Goal: Task Accomplishment & Management: Complete application form

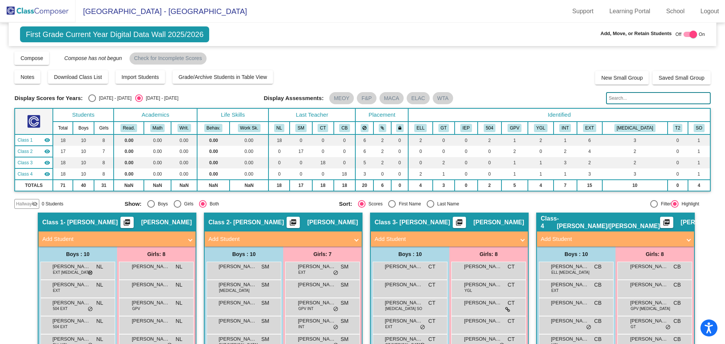
scroll to position [111, 0]
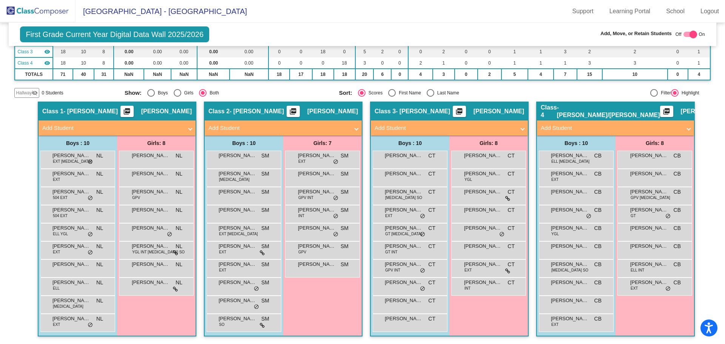
click at [38, 11] on img at bounding box center [37, 11] width 75 height 22
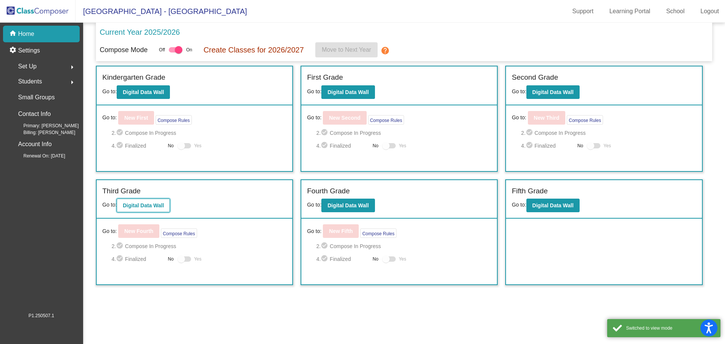
click at [142, 205] on b "Digital Data Wall" at bounding box center [143, 205] width 41 height 6
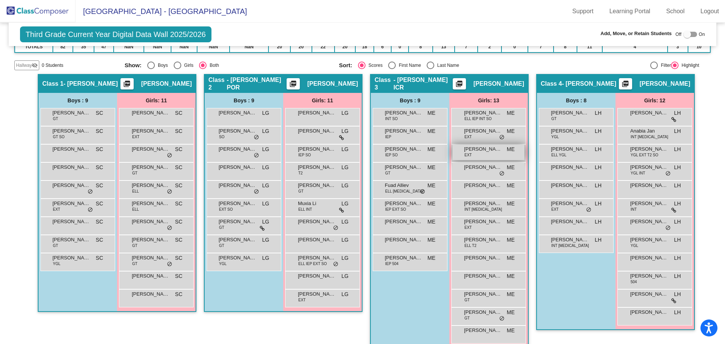
scroll to position [150, 0]
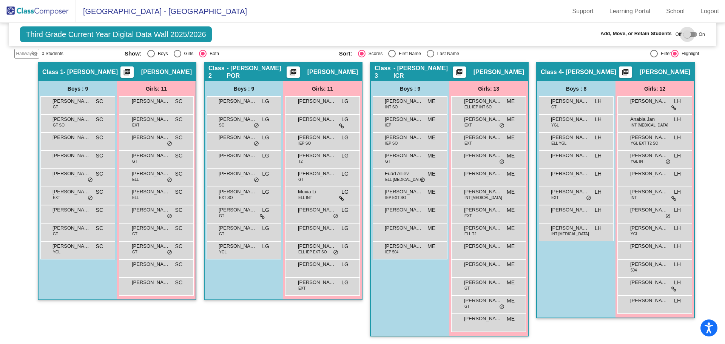
click at [684, 34] on div at bounding box center [687, 35] width 8 height 8
checkbox input "true"
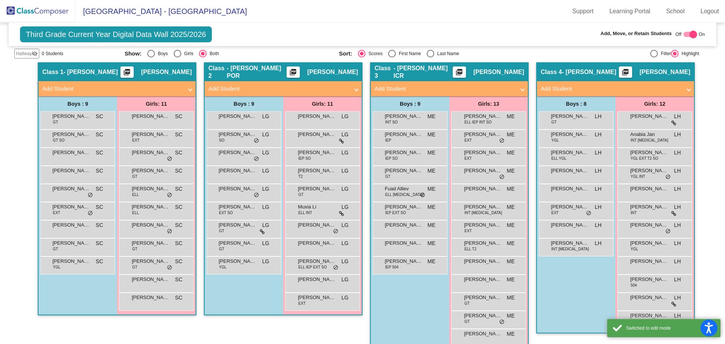
click at [556, 88] on mat-panel-title "Add Student" at bounding box center [611, 89] width 140 height 9
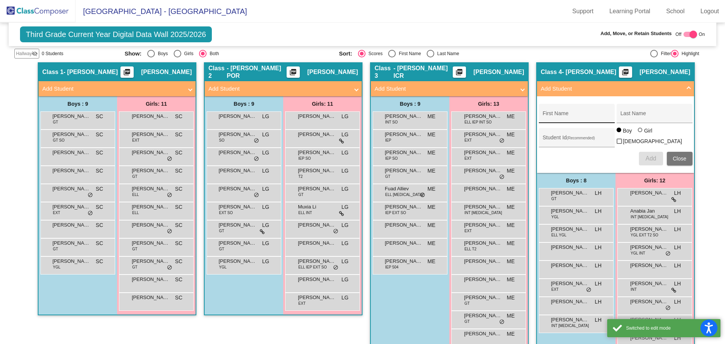
click at [558, 115] on input "First Name" at bounding box center [576, 116] width 68 height 6
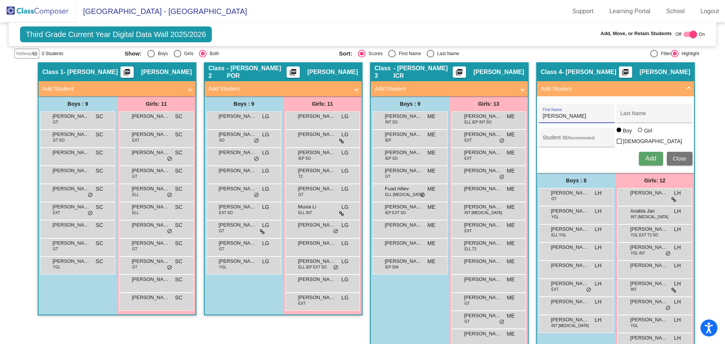
type input "[PERSON_NAME]"
click at [647, 156] on span "Add" at bounding box center [650, 158] width 11 height 6
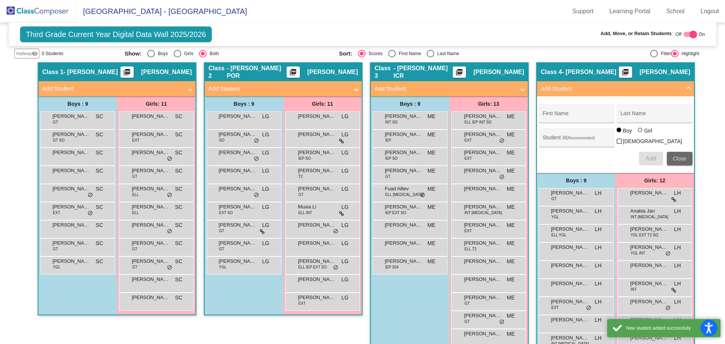
click at [680, 162] on button "Close" at bounding box center [680, 159] width 26 height 14
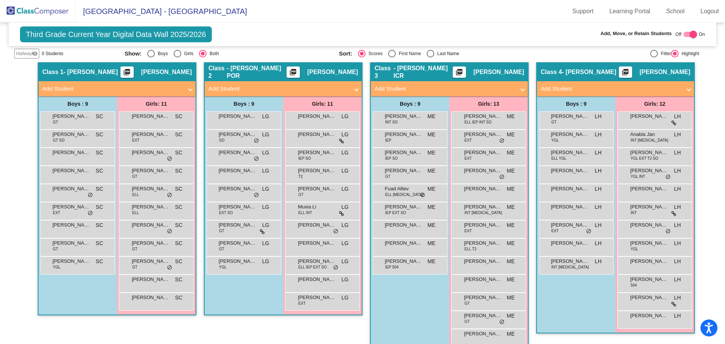
click at [231, 87] on mat-panel-title "Add Student" at bounding box center [278, 89] width 140 height 9
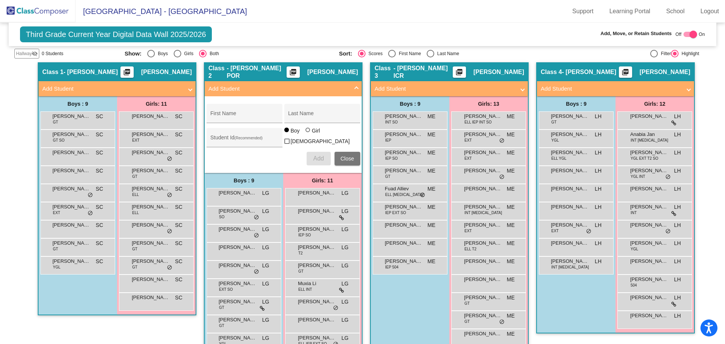
click at [305, 132] on div at bounding box center [307, 130] width 5 height 5
click at [308, 134] on input "Girl" at bounding box center [308, 134] width 0 height 0
radio input "true"
click at [247, 108] on div "First Name" at bounding box center [244, 115] width 68 height 15
type input "Flora"
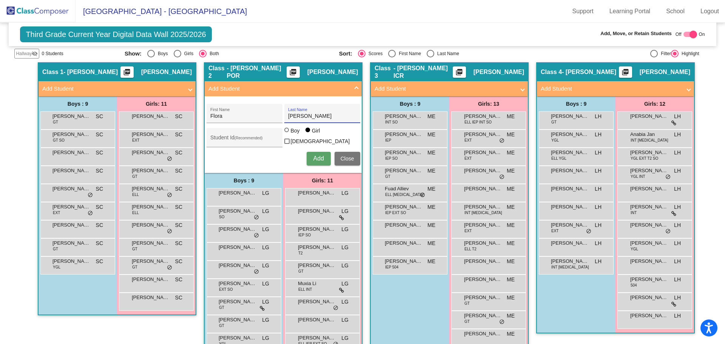
type input "[PERSON_NAME]"
click at [314, 156] on span "Add" at bounding box center [318, 158] width 11 height 6
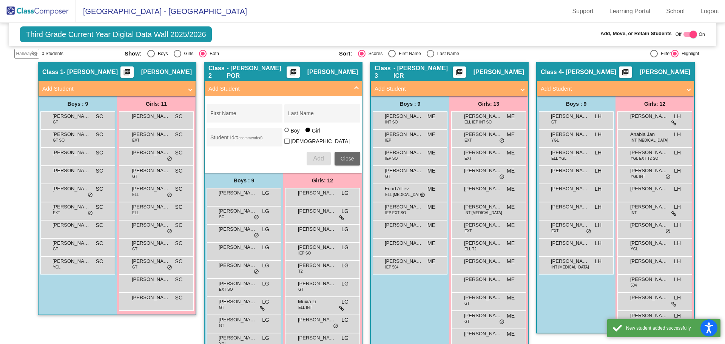
click at [345, 157] on span "Close" at bounding box center [347, 159] width 14 height 6
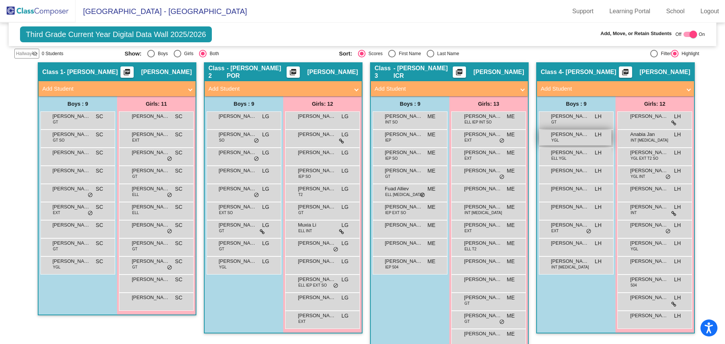
click at [570, 140] on div "[PERSON_NAME] YGL LH lock do_not_disturb_alt" at bounding box center [575, 137] width 72 height 15
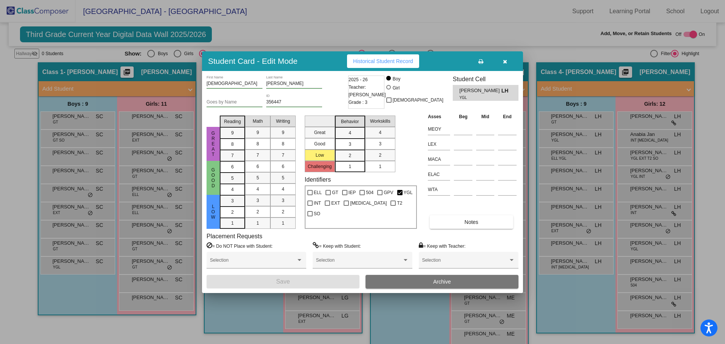
click at [505, 62] on icon "button" at bounding box center [505, 61] width 4 height 5
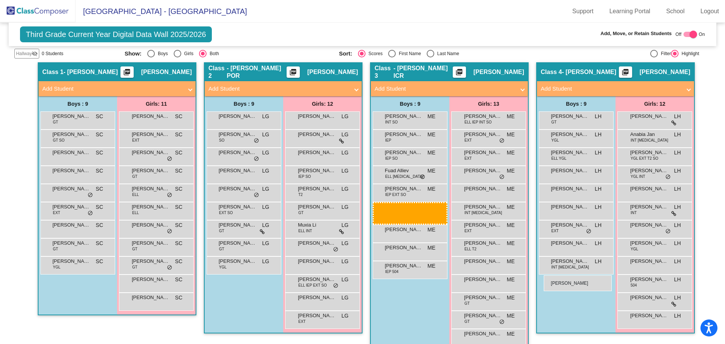
drag, startPoint x: 395, startPoint y: 172, endPoint x: 544, endPoint y: 275, distance: 180.9
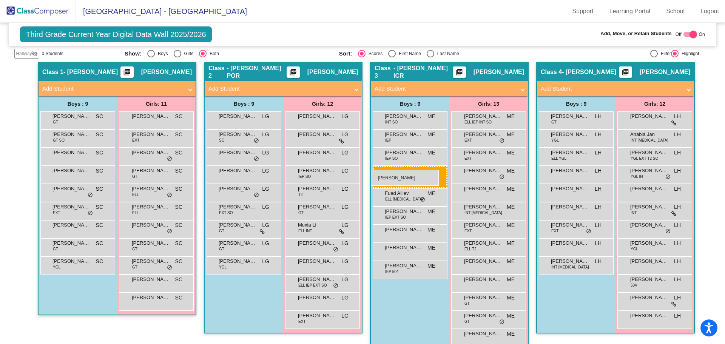
drag, startPoint x: 395, startPoint y: 173, endPoint x: 371, endPoint y: 170, distance: 24.7
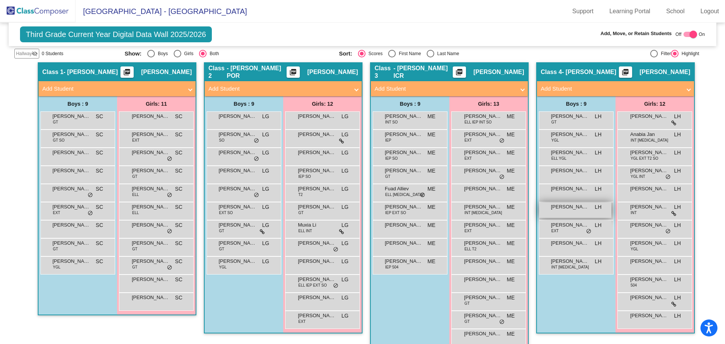
click at [582, 207] on span "[PERSON_NAME]" at bounding box center [570, 207] width 38 height 8
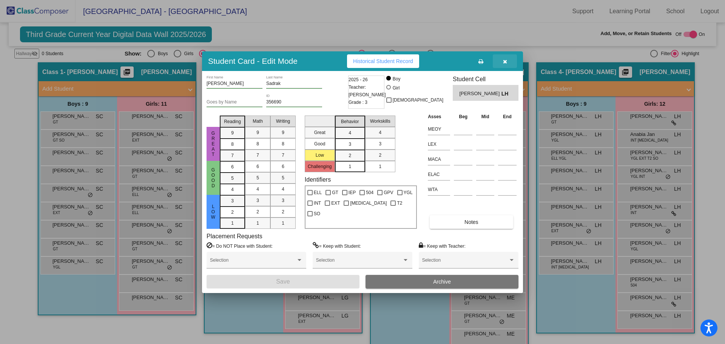
click at [504, 63] on icon "button" at bounding box center [505, 61] width 4 height 5
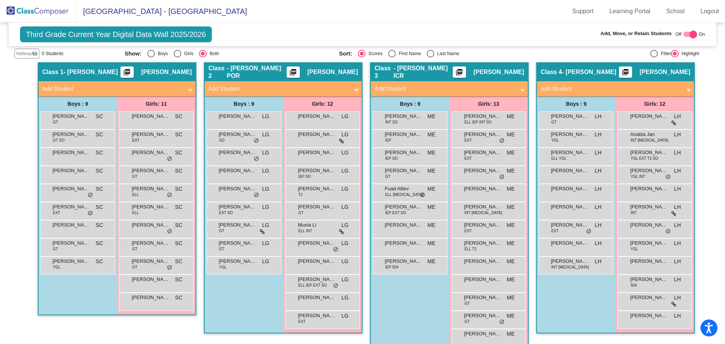
click at [48, 89] on mat-panel-title "Add Student" at bounding box center [112, 89] width 140 height 9
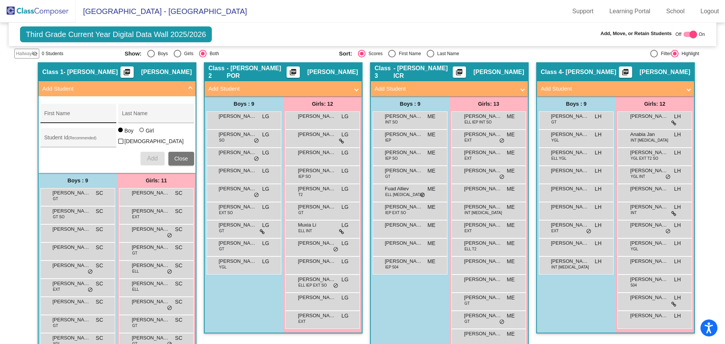
click at [59, 114] on input "First Name" at bounding box center [78, 116] width 68 height 6
type input "[GEOGRAPHIC_DATA]"
type input "[PERSON_NAME]"
click at [139, 132] on div at bounding box center [141, 130] width 5 height 5
click at [142, 134] on input "Girl" at bounding box center [142, 134] width 0 height 0
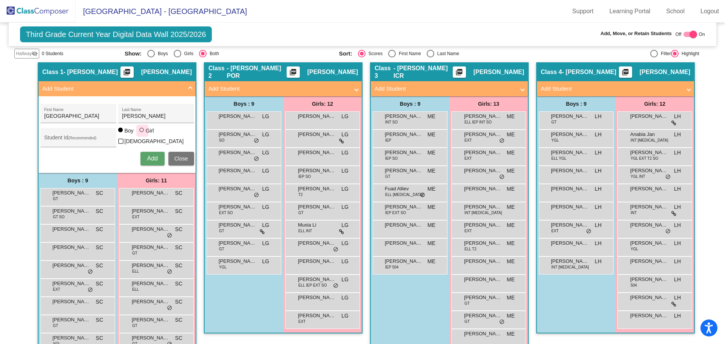
radio input "true"
click at [147, 159] on span "Add" at bounding box center [152, 158] width 11 height 6
click at [180, 160] on button "Close" at bounding box center [181, 159] width 26 height 14
